Goal: Task Accomplishment & Management: Use online tool/utility

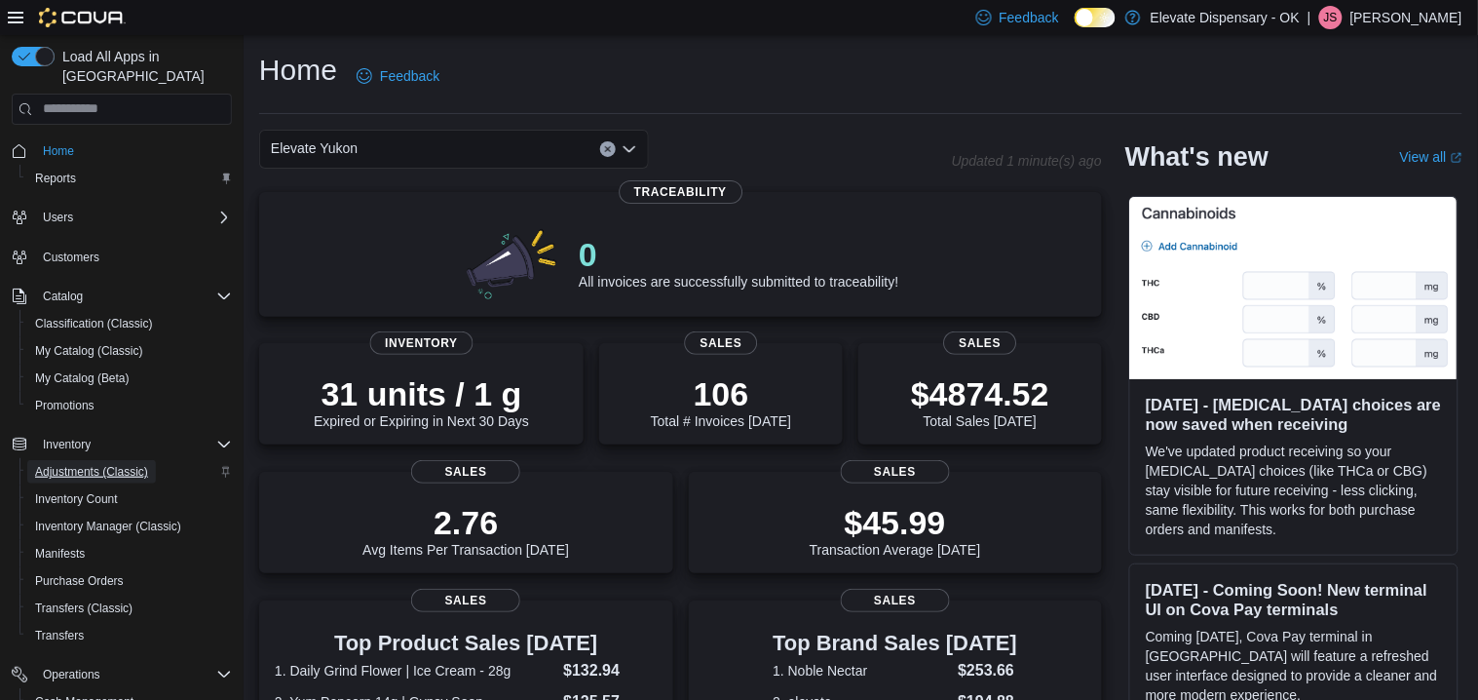
click at [98, 464] on span "Adjustments (Classic)" at bounding box center [91, 472] width 113 height 16
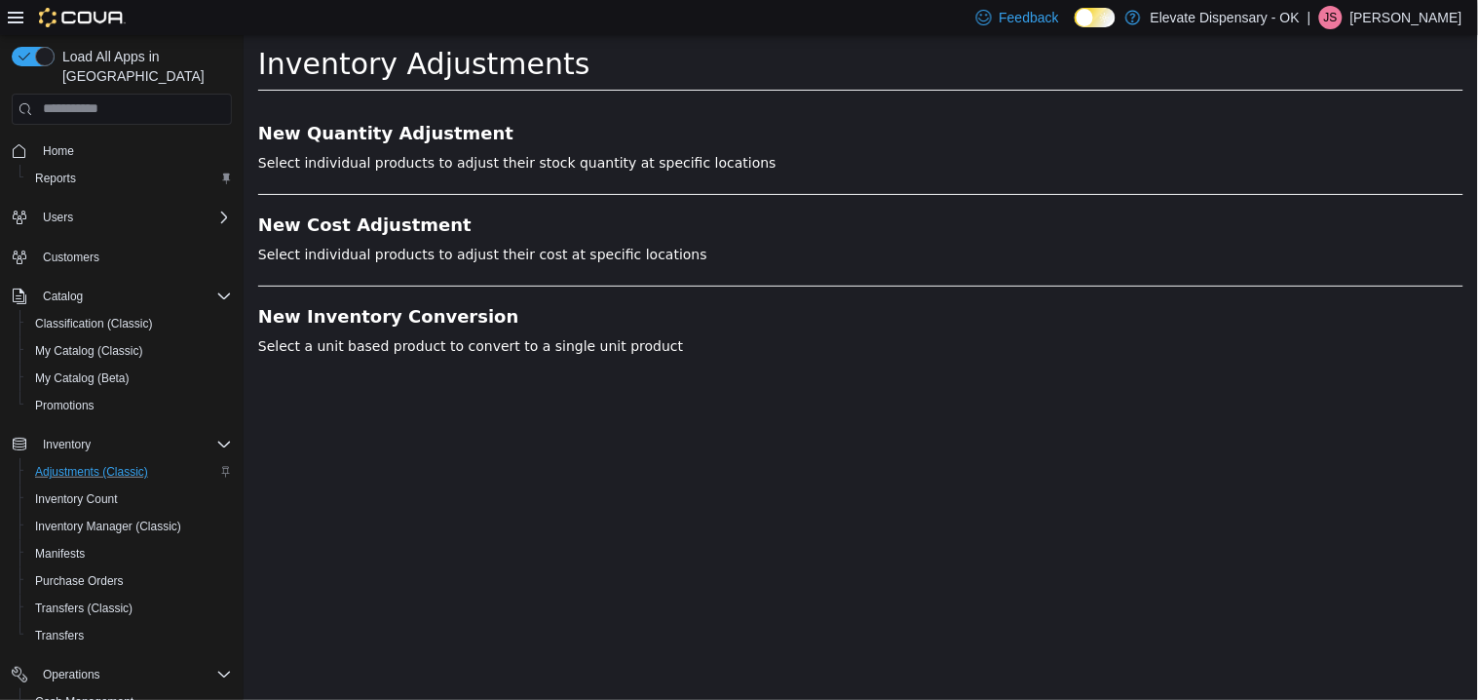
click at [363, 144] on li "New Quantity Adjustment Select individual products to adjust their stock quanti…" at bounding box center [859, 158] width 1205 height 71
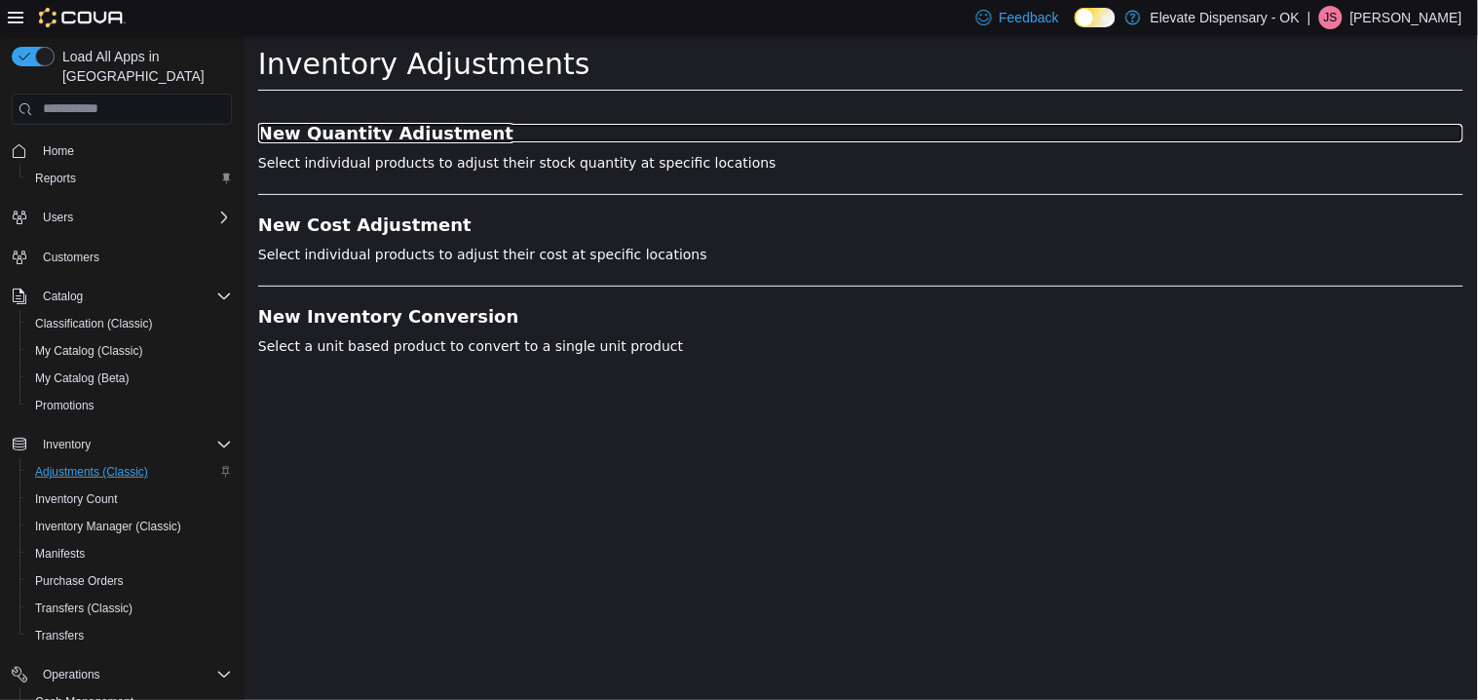
click at [369, 130] on h3 "New Quantity Adjustment" at bounding box center [859, 132] width 1205 height 19
